Goal: Transaction & Acquisition: Book appointment/travel/reservation

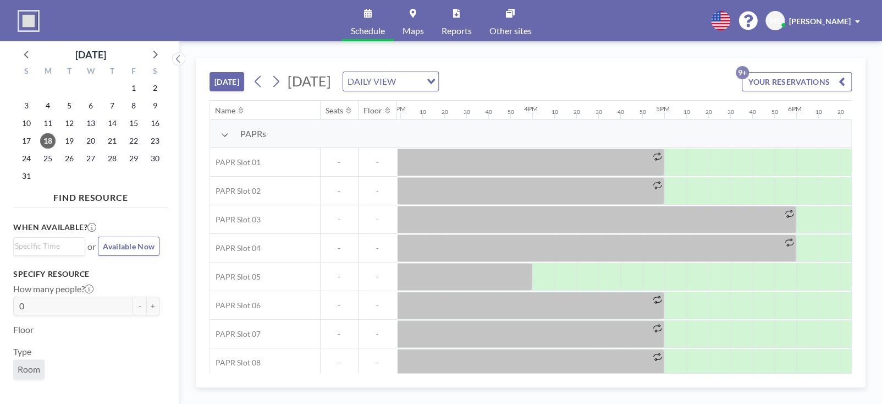
scroll to position [0, 2026]
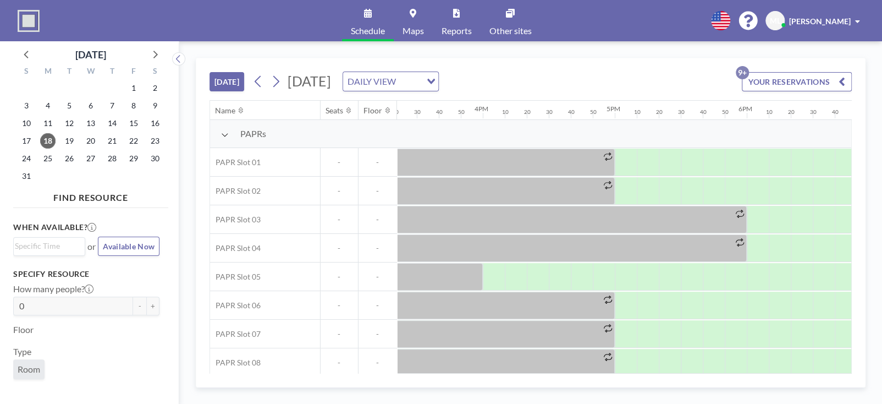
click at [839, 22] on span "[PERSON_NAME]" at bounding box center [820, 21] width 62 height 9
click at [602, 25] on div "Schedule Maps Reports Other sites English Polski 日本語 Española ML Minjae Lee Pro…" at bounding box center [441, 20] width 882 height 41
click at [452, 20] on link "Reports" at bounding box center [457, 20] width 48 height 41
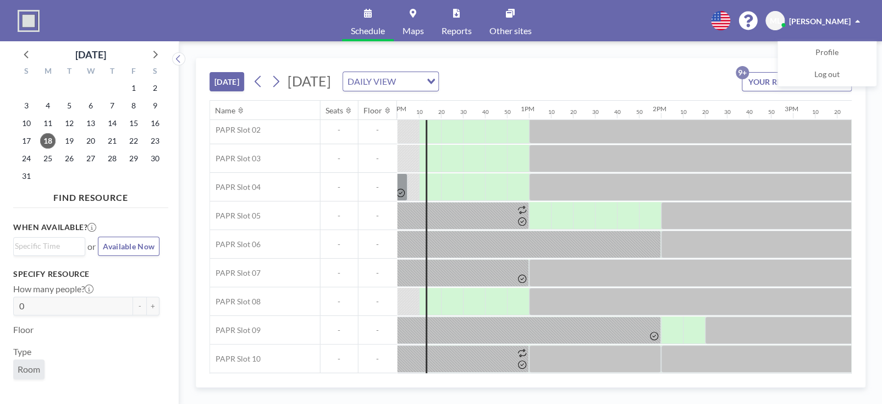
scroll to position [0, 1584]
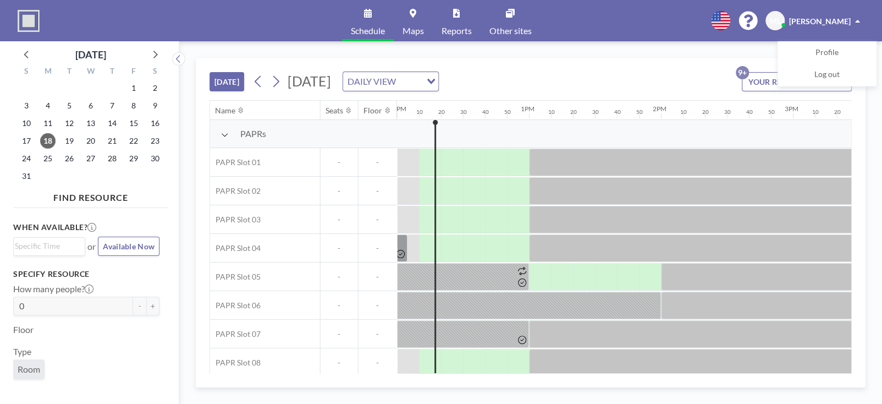
click at [642, 76] on div "TODAY Monday, August 18, 2025 DAILY VIEW Loading... YOUR RESERVATIONS 9+" at bounding box center [531, 79] width 642 height 42
click at [617, 72] on div "[DATE] [DATE] DAILY VIEW Loading... YOUR RESERVATIONS 9+" at bounding box center [531, 79] width 642 height 42
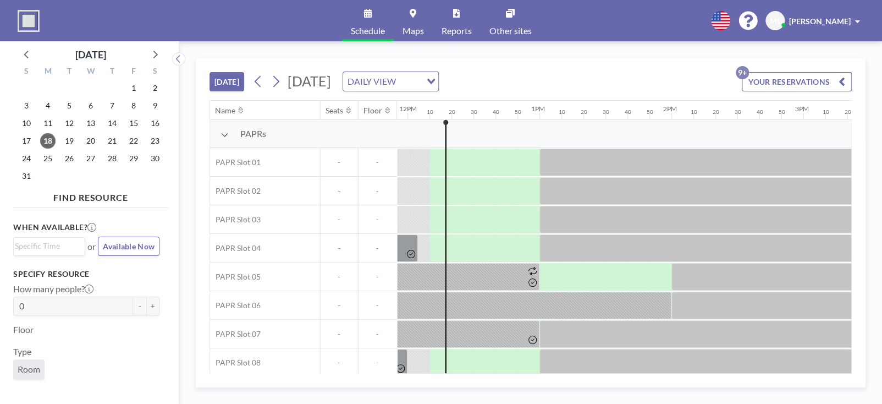
scroll to position [0, 1584]
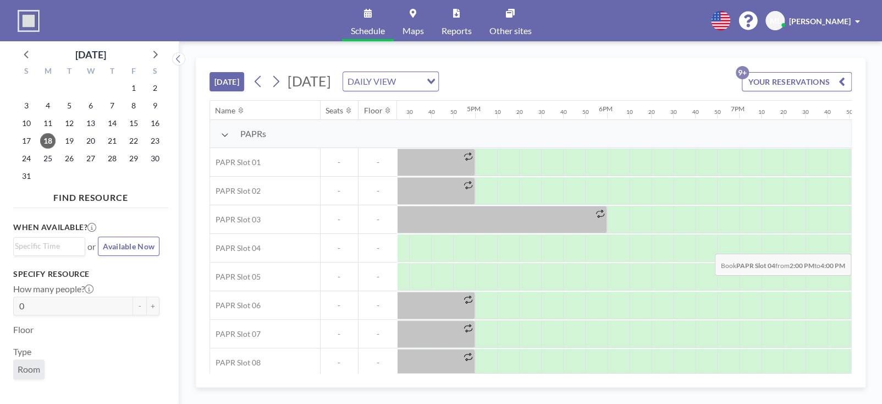
scroll to position [0, 2303]
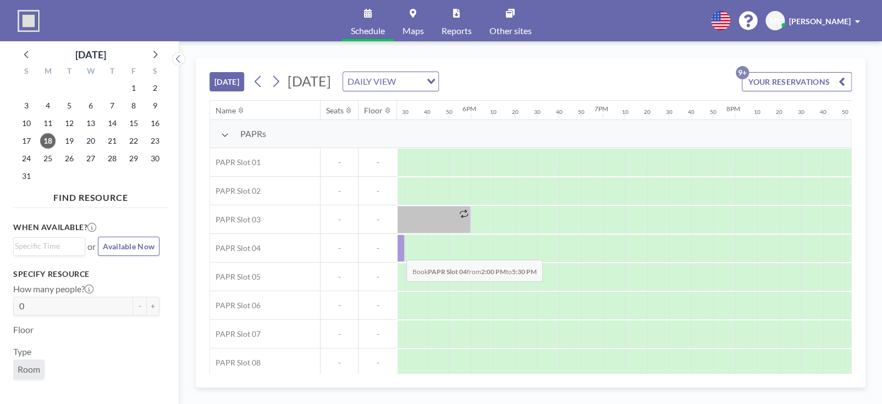
drag, startPoint x: 671, startPoint y: 244, endPoint x: 398, endPoint y: 251, distance: 272.9
click at [398, 251] on div at bounding box center [174, 248] width 462 height 28
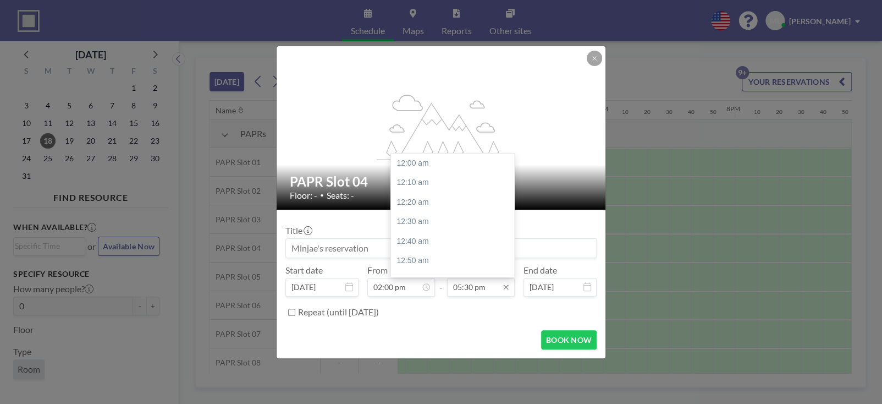
scroll to position [2054, 0]
click at [478, 289] on input "05:30 pm" at bounding box center [481, 287] width 68 height 19
click at [428, 162] on div "05:00 pm" at bounding box center [455, 161] width 129 height 20
type input "05:00 pm"
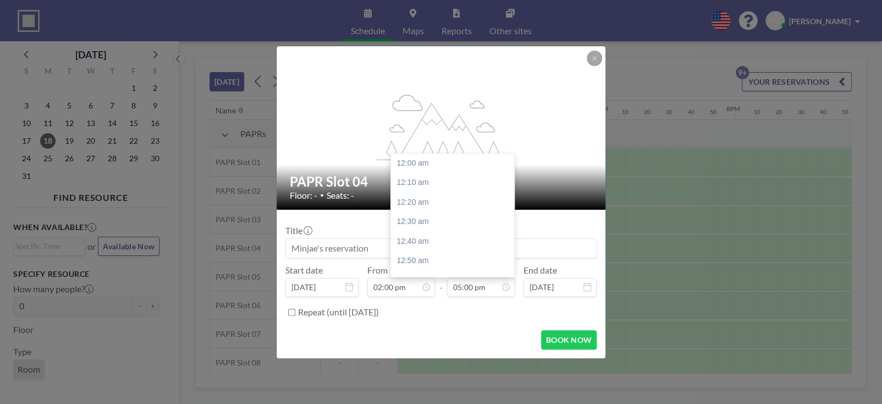
scroll to position [1996, 0]
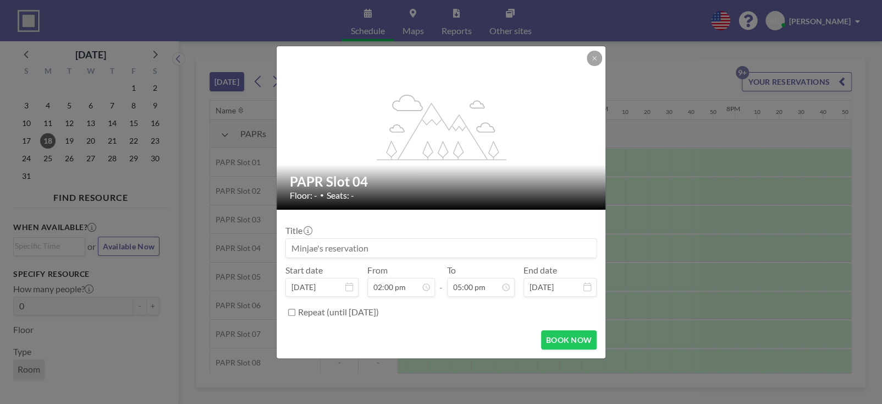
click at [290, 310] on input "Repeat (until August 18, 2027)" at bounding box center [291, 312] width 7 height 7
checkbox input "true"
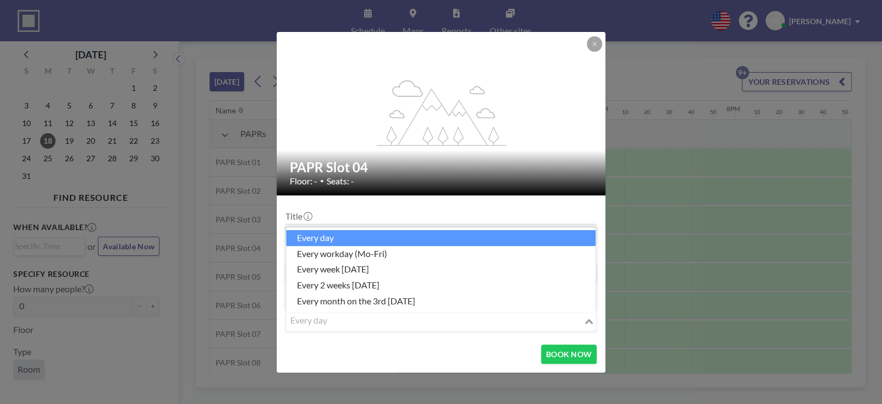
click at [588, 322] on icon "Search for option" at bounding box center [589, 321] width 8 height 6
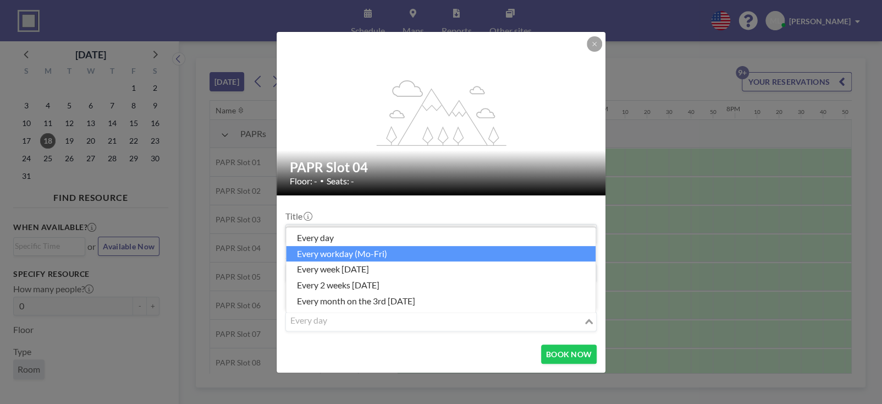
click at [393, 253] on li "every workday (Mo-Fri)" at bounding box center [441, 254] width 310 height 16
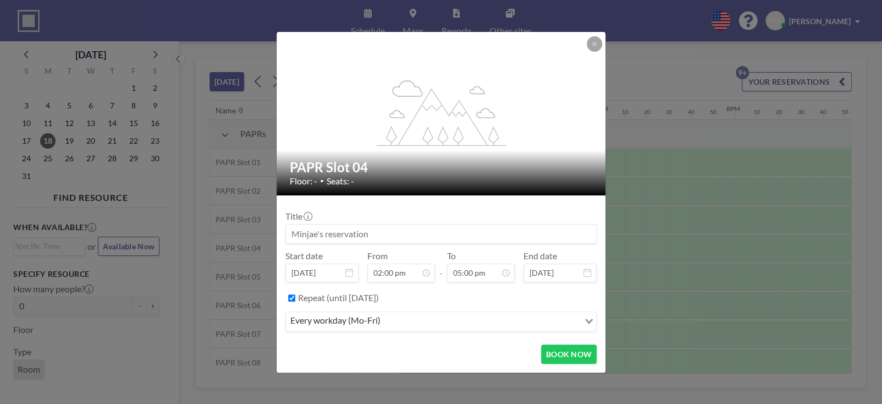
click at [588, 275] on icon at bounding box center [588, 272] width 8 height 9
click at [566, 350] on button "BOOK NOW" at bounding box center [569, 353] width 56 height 19
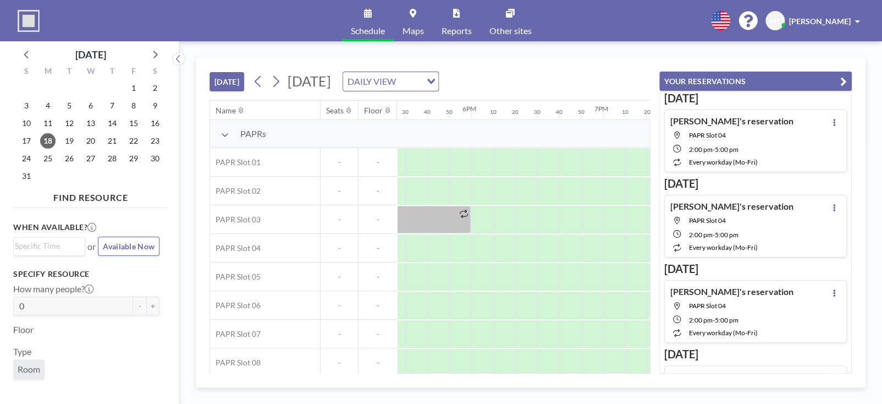
click at [845, 79] on icon "button" at bounding box center [843, 81] width 7 height 13
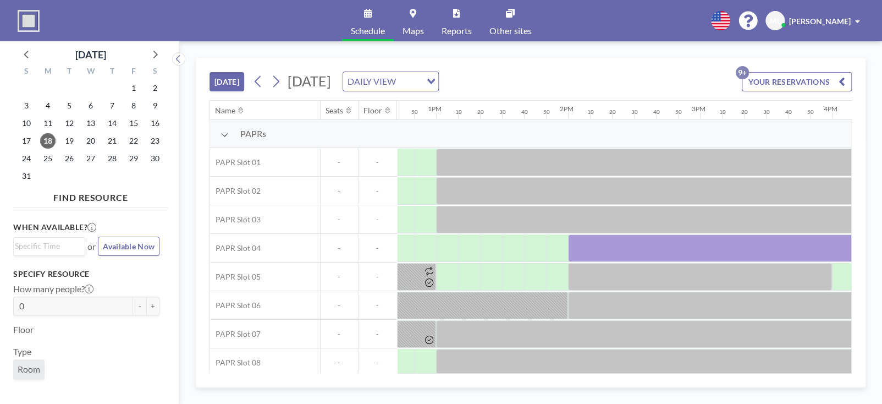
scroll to position [0, 1647]
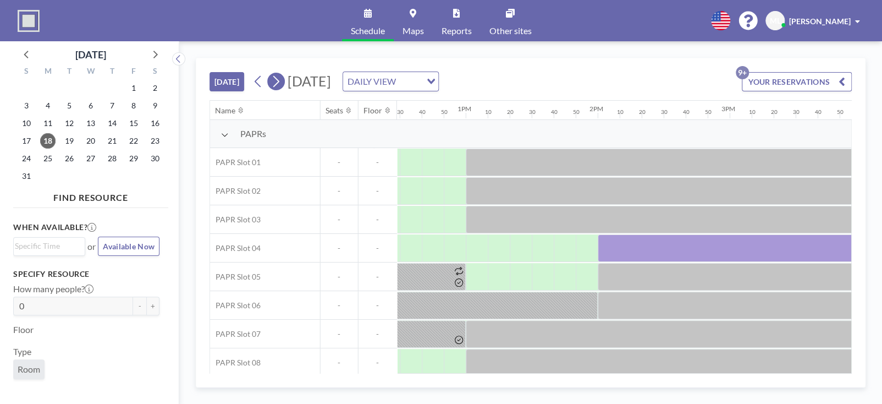
click at [273, 83] on icon at bounding box center [276, 81] width 10 height 17
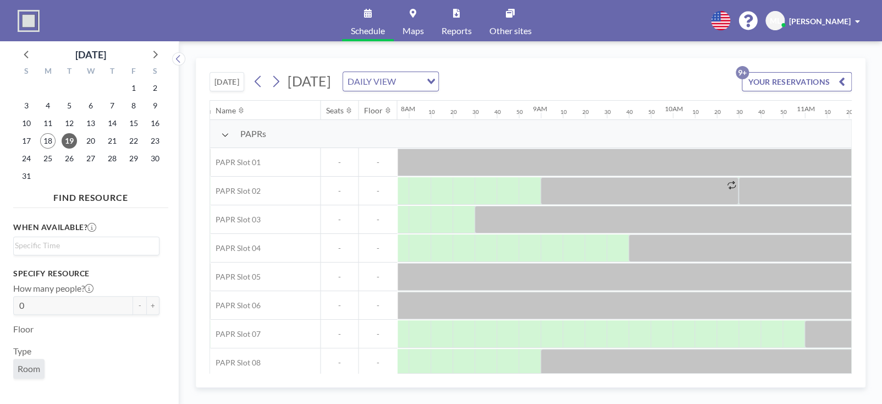
scroll to position [0, 1056]
click at [279, 81] on icon at bounding box center [276, 81] width 10 height 17
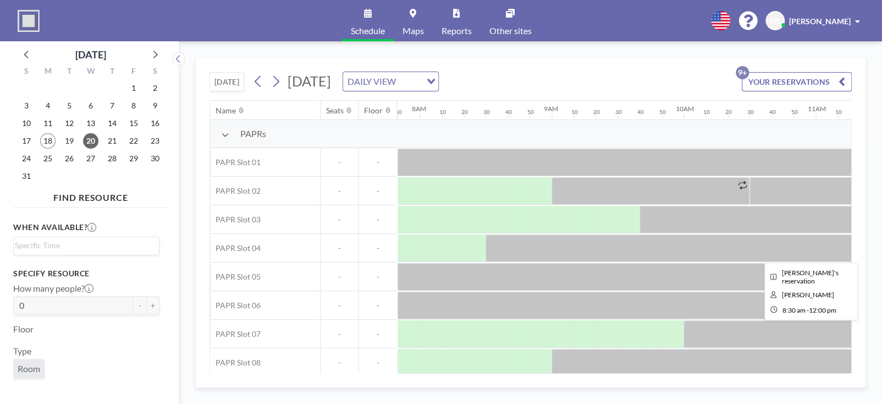
scroll to position [0, 1034]
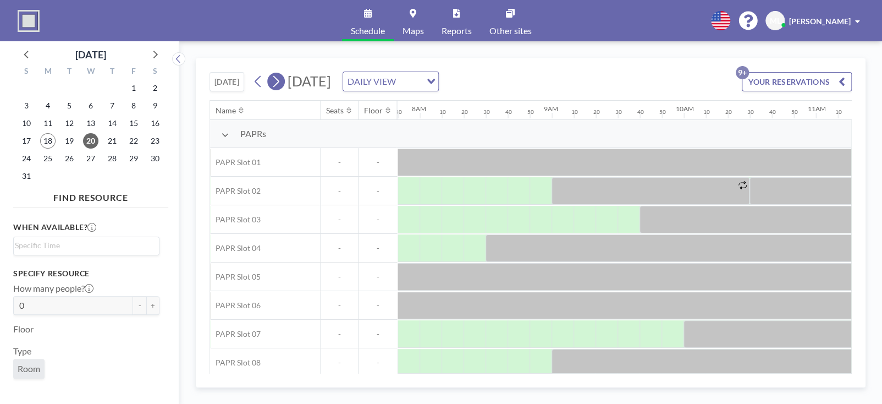
click at [278, 80] on icon at bounding box center [276, 81] width 10 height 17
click at [281, 77] on icon at bounding box center [276, 81] width 10 height 17
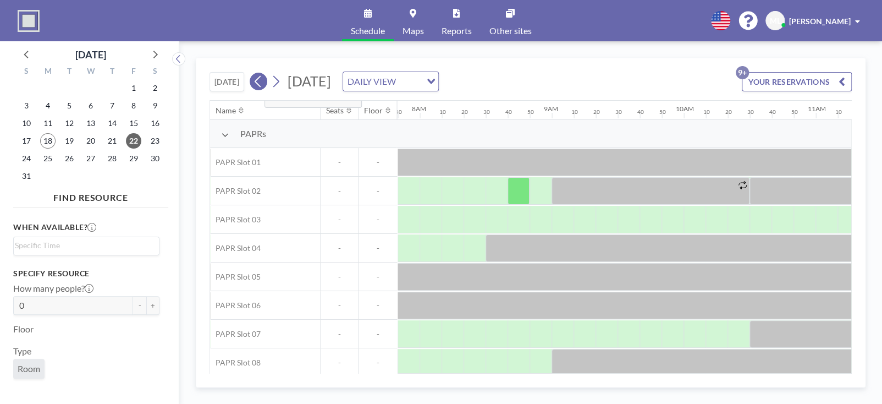
click at [256, 77] on icon at bounding box center [258, 81] width 10 height 17
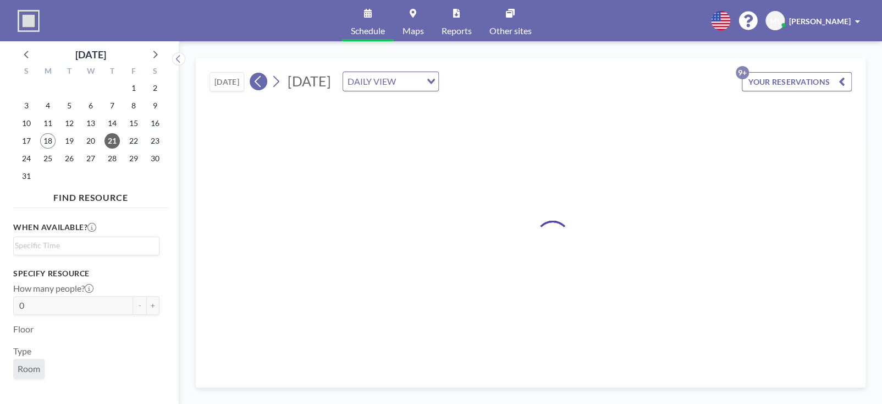
click at [256, 77] on icon at bounding box center [258, 81] width 10 height 17
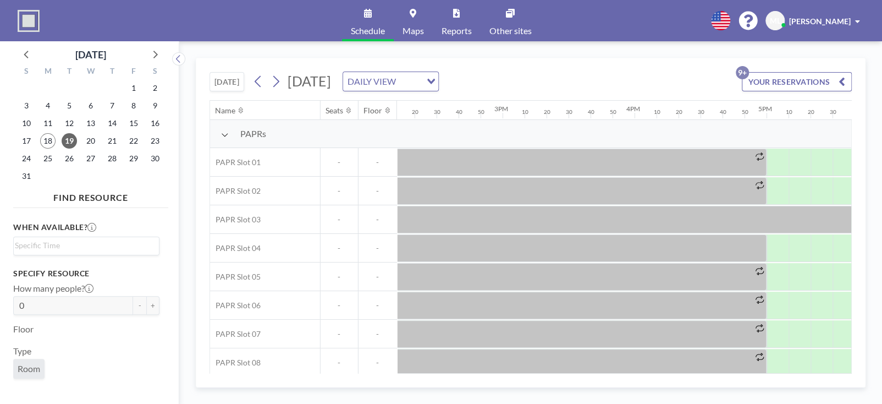
scroll to position [0, 1897]
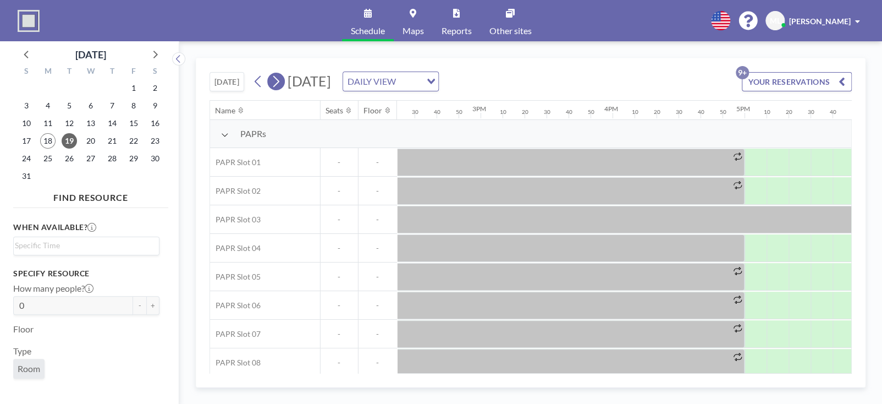
click at [279, 81] on icon at bounding box center [276, 81] width 10 height 17
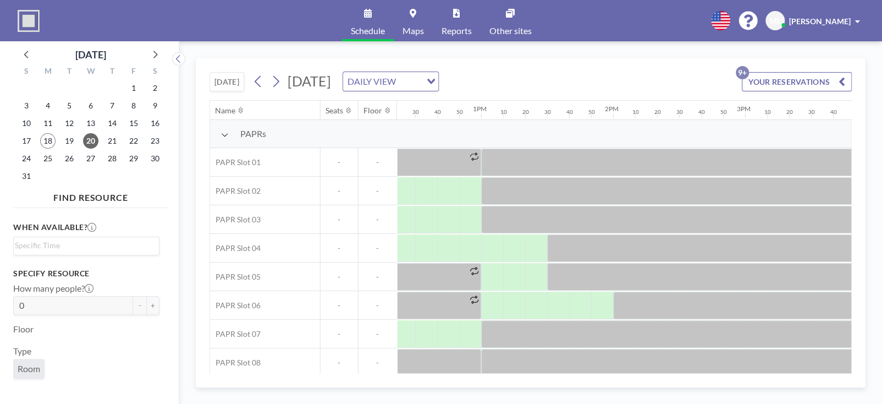
scroll to position [0, 1630]
click at [279, 81] on icon at bounding box center [276, 82] width 6 height 12
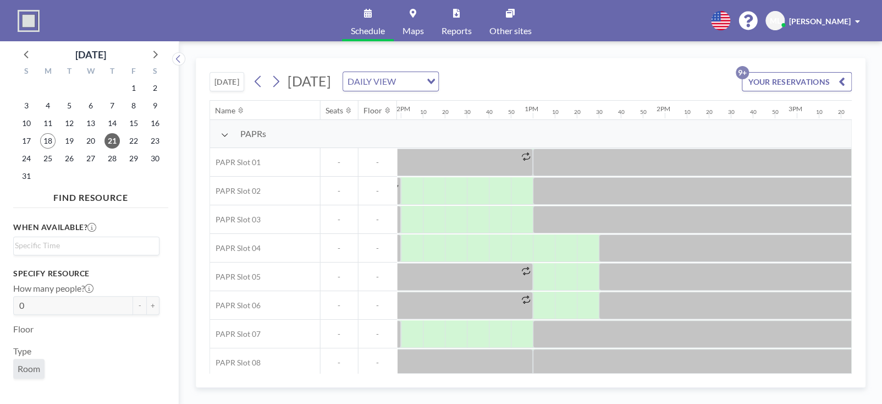
scroll to position [0, 1607]
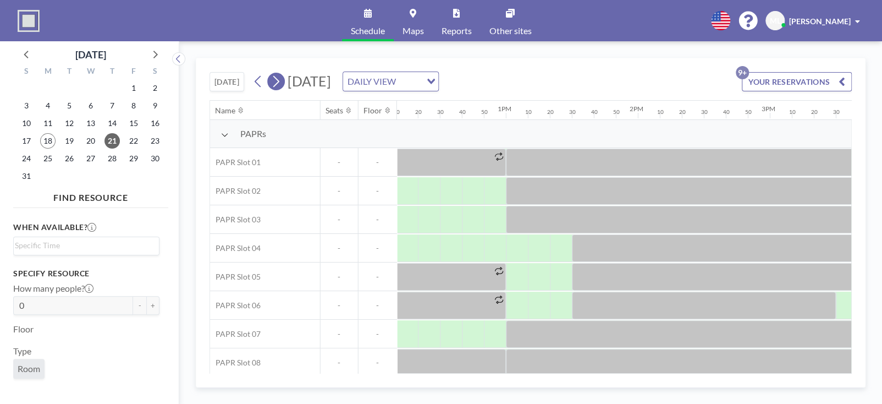
click at [281, 80] on icon at bounding box center [276, 81] width 10 height 17
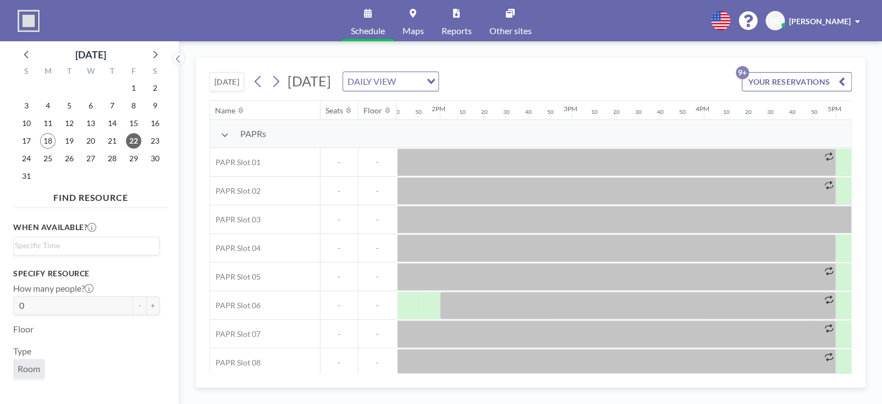
scroll to position [0, 1988]
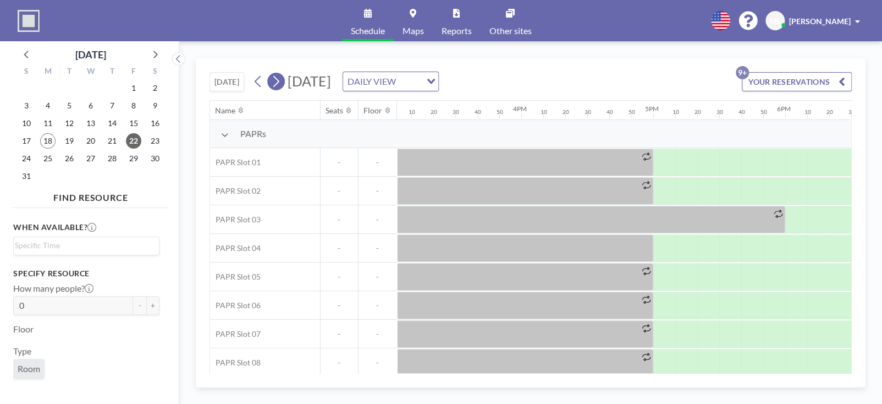
click at [280, 79] on icon at bounding box center [276, 81] width 10 height 17
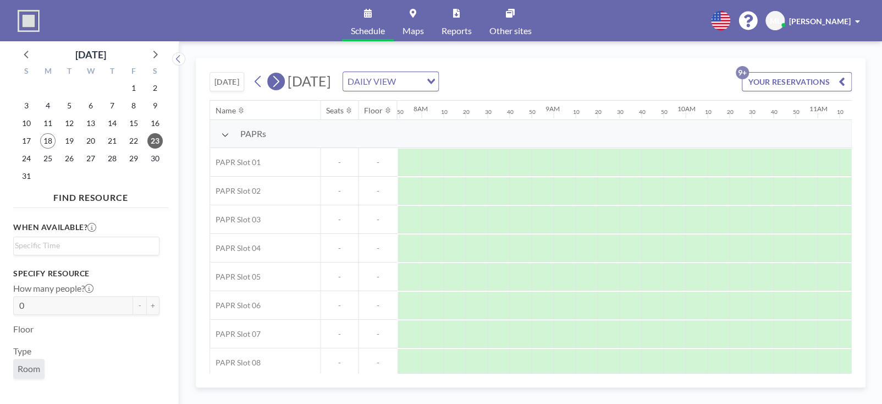
scroll to position [0, 1034]
click at [276, 82] on icon at bounding box center [276, 81] width 10 height 17
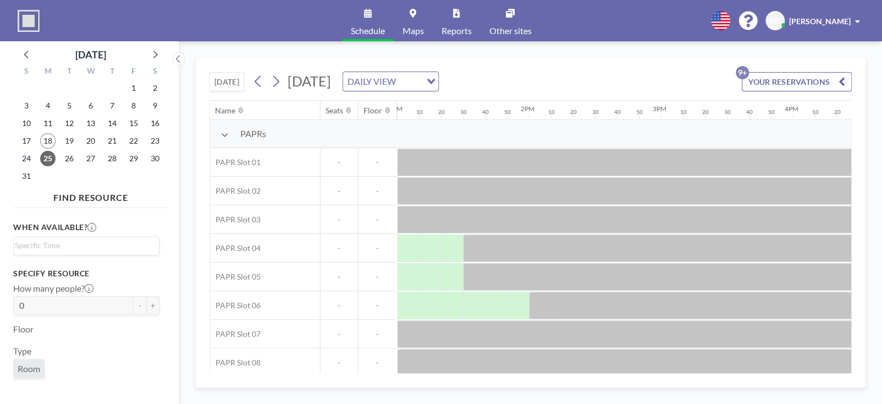
scroll to position [0, 1721]
click at [279, 83] on icon at bounding box center [276, 82] width 6 height 12
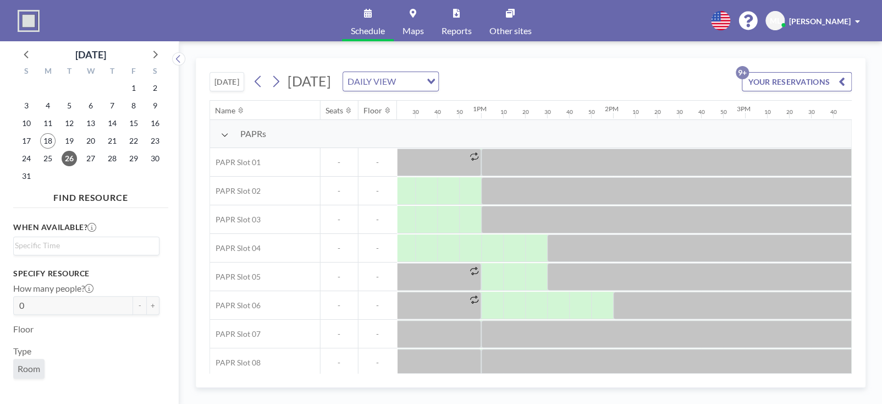
scroll to position [0, 1689]
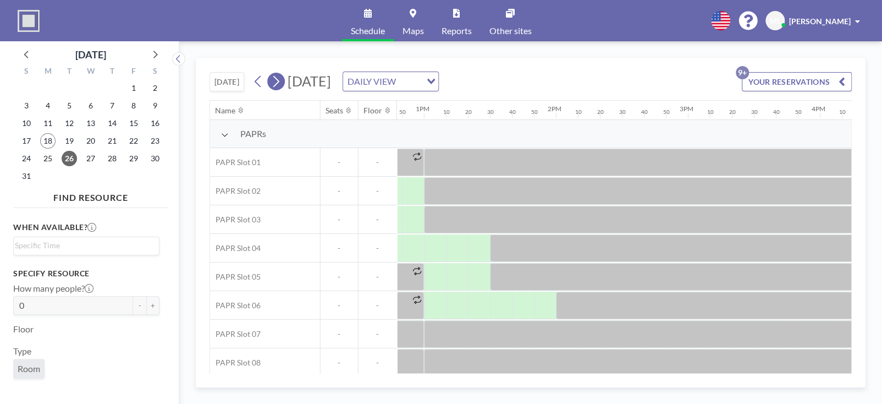
click at [281, 84] on icon at bounding box center [276, 81] width 10 height 17
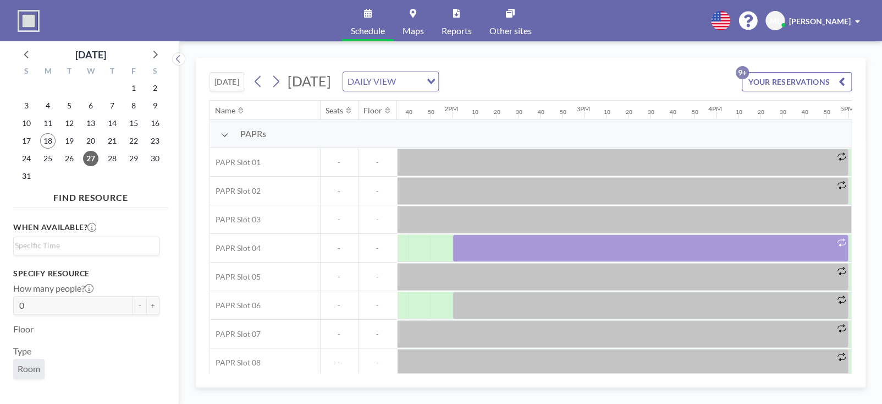
scroll to position [0, 1817]
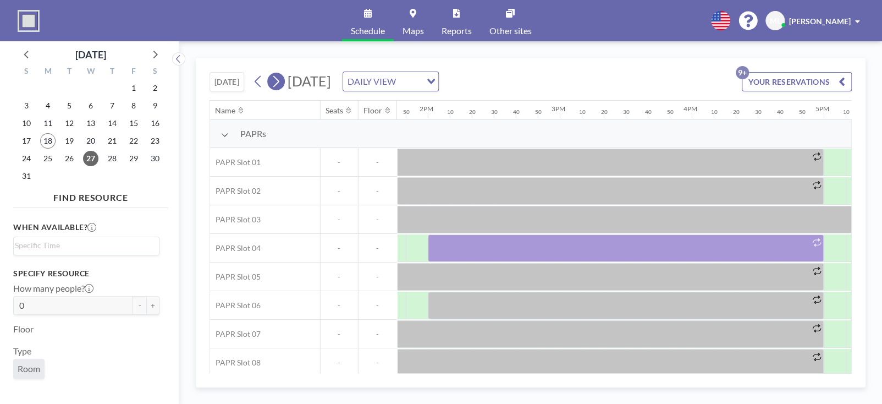
click at [278, 84] on icon at bounding box center [276, 81] width 10 height 17
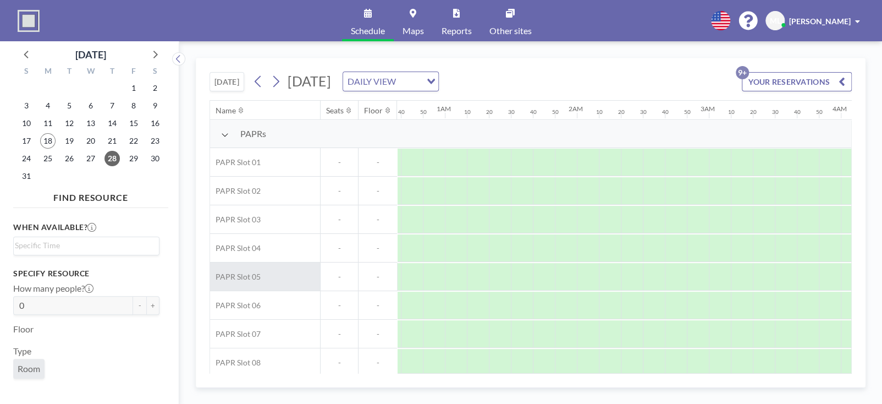
scroll to position [0, 67]
click at [255, 81] on icon at bounding box center [258, 81] width 10 height 17
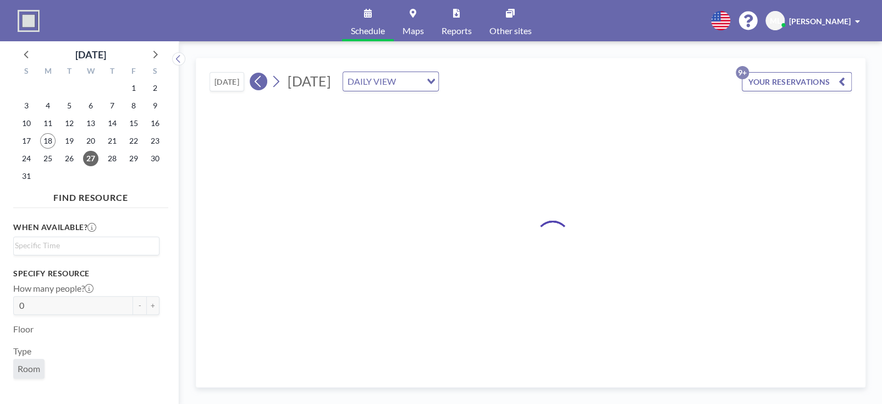
click at [255, 81] on icon at bounding box center [258, 81] width 10 height 17
click at [226, 84] on button "[DATE]" at bounding box center [227, 81] width 35 height 19
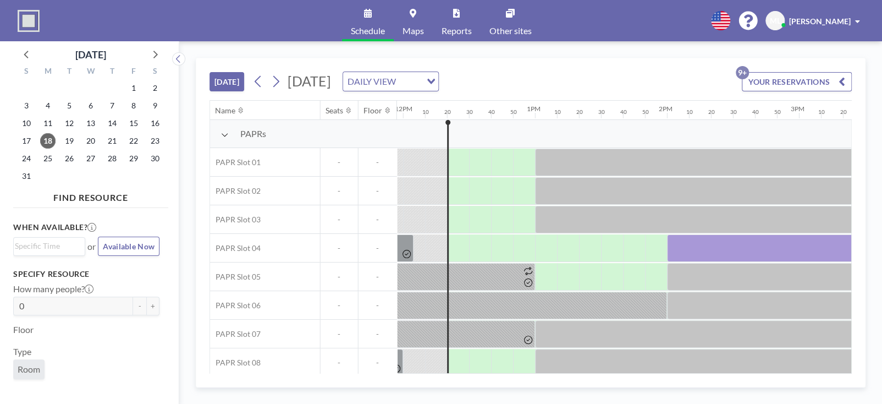
scroll to position [0, 1584]
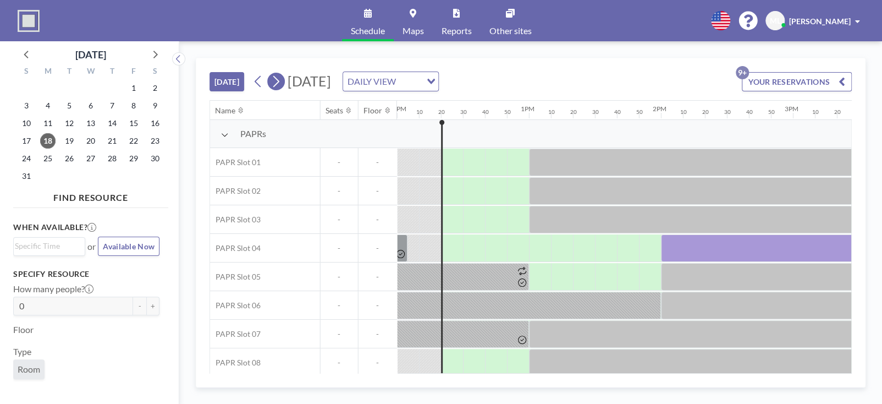
click at [281, 83] on icon at bounding box center [276, 81] width 10 height 17
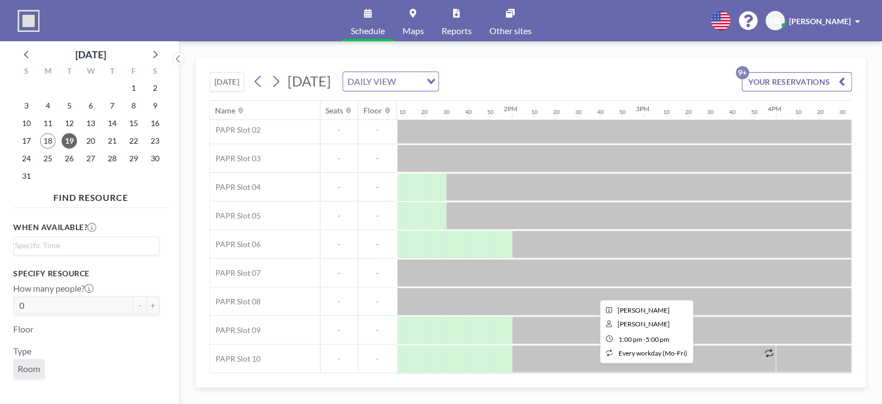
scroll to position [65, 1733]
